Goal: Navigation & Orientation: Find specific page/section

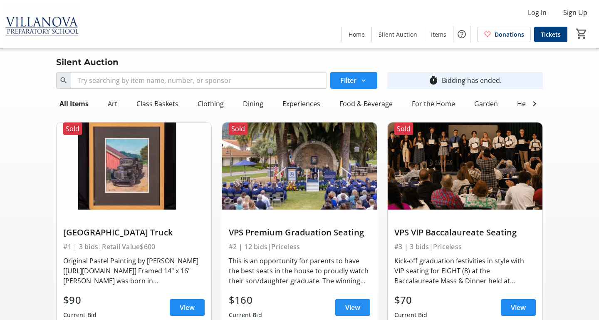
click at [355, 305] on span "View" at bounding box center [352, 307] width 15 height 10
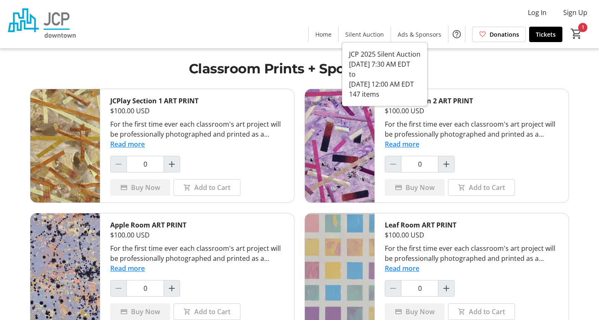
click at [377, 37] on span "Silent Auction" at bounding box center [364, 34] width 39 height 9
